Goal: Navigation & Orientation: Find specific page/section

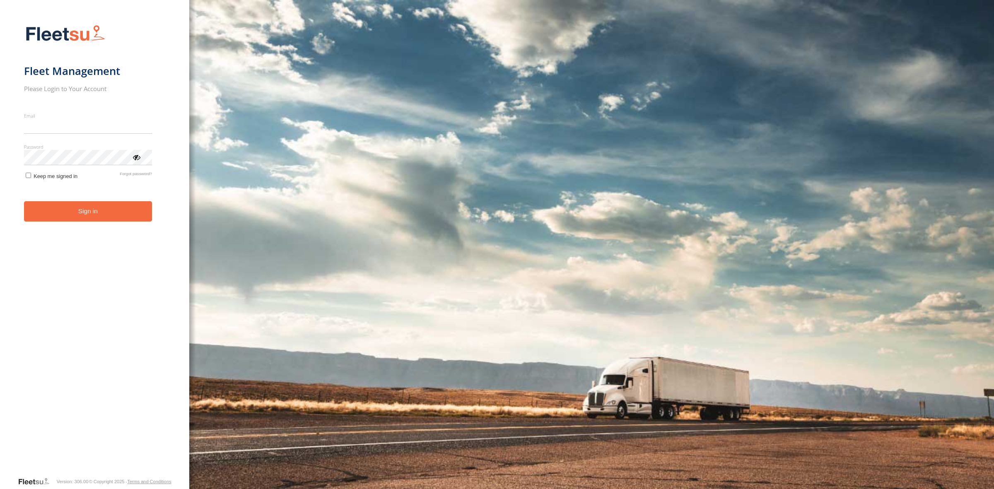
type input "**********"
click at [84, 216] on button "Sign in" at bounding box center [88, 211] width 128 height 20
